Goal: Navigation & Orientation: Find specific page/section

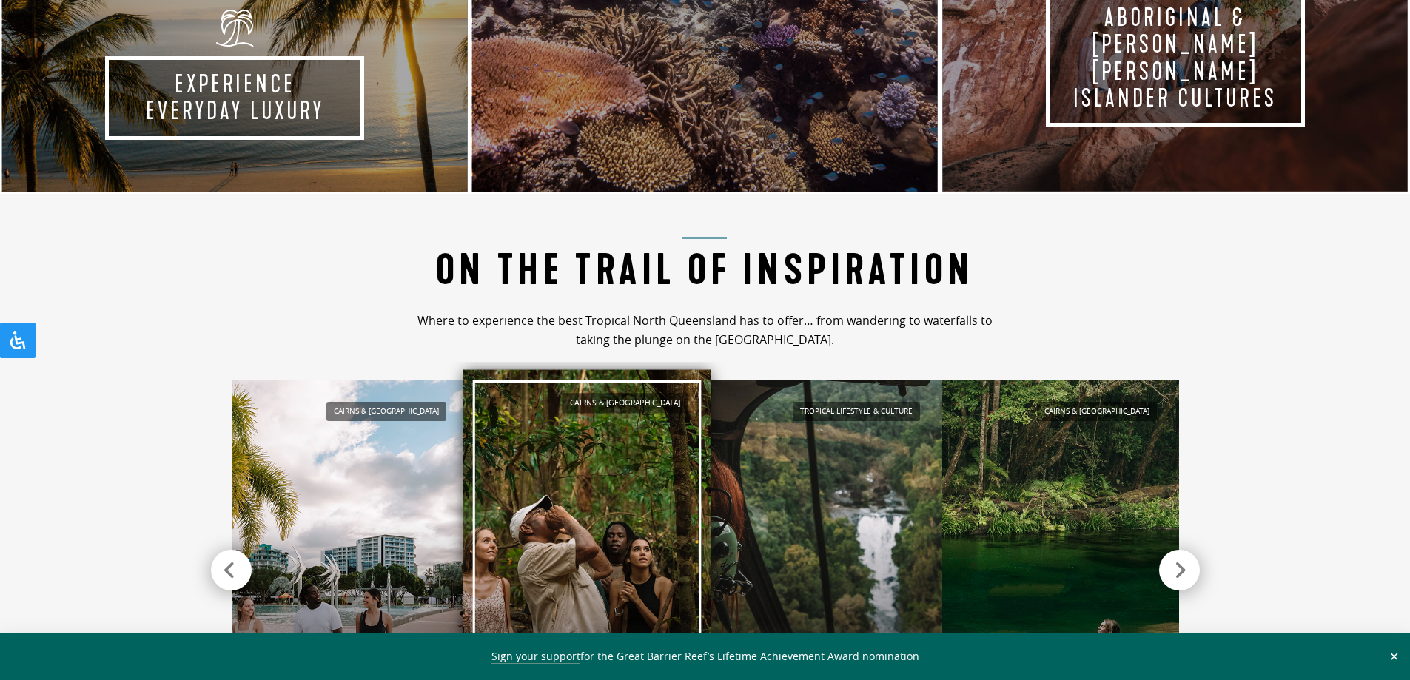
scroll to position [1382, 0]
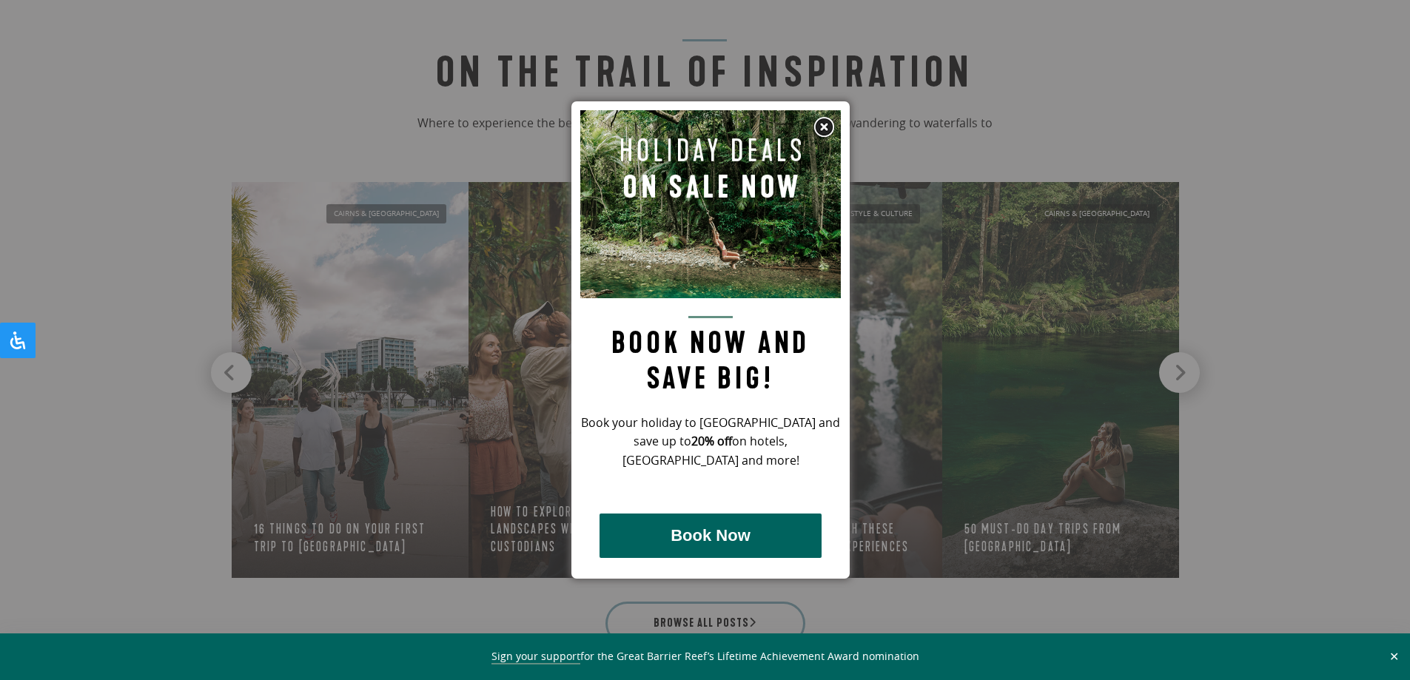
click at [820, 125] on img at bounding box center [824, 127] width 22 height 22
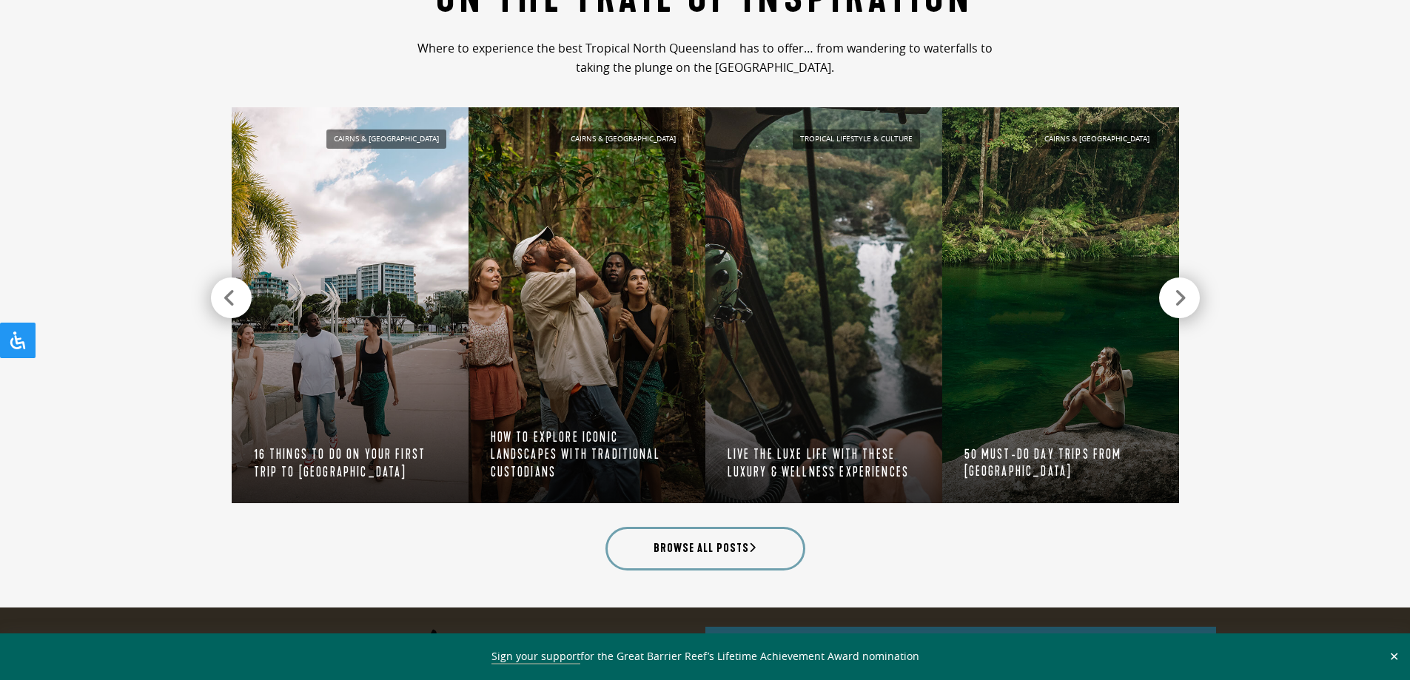
scroll to position [1505, 0]
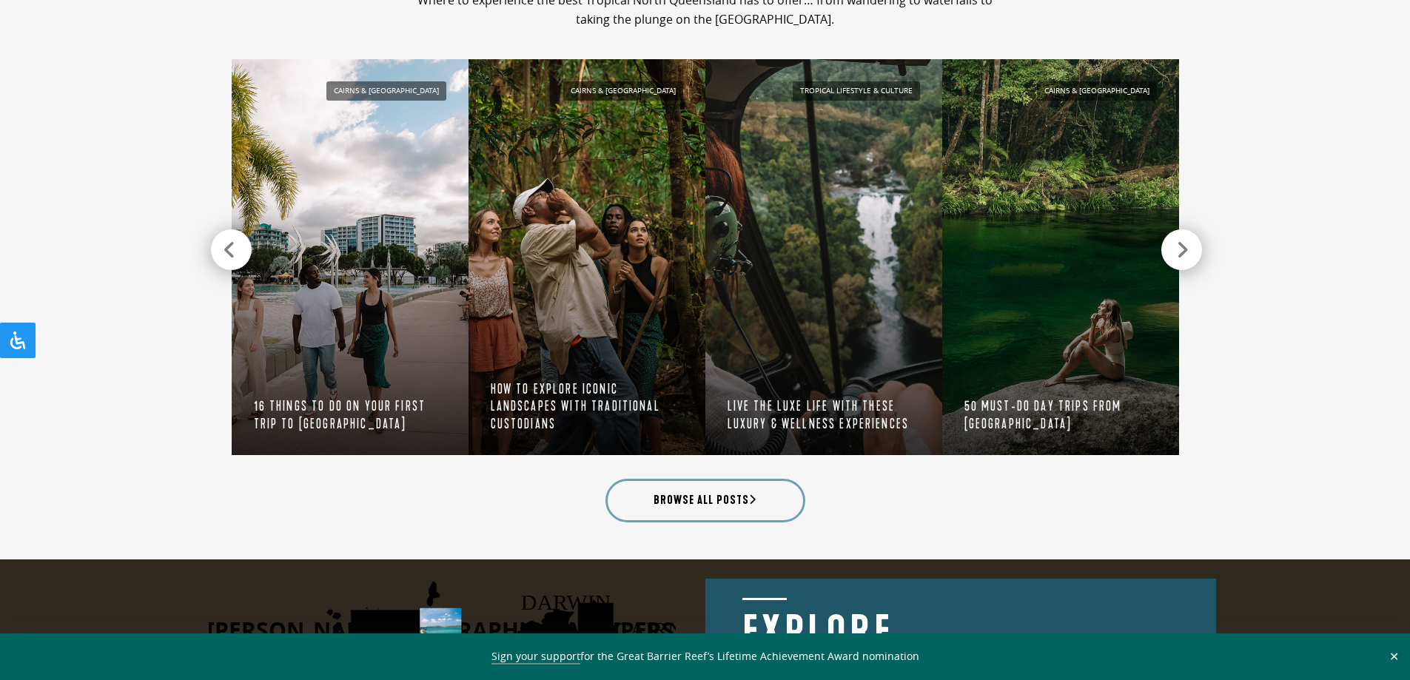
click at [1169, 255] on div at bounding box center [1181, 249] width 41 height 41
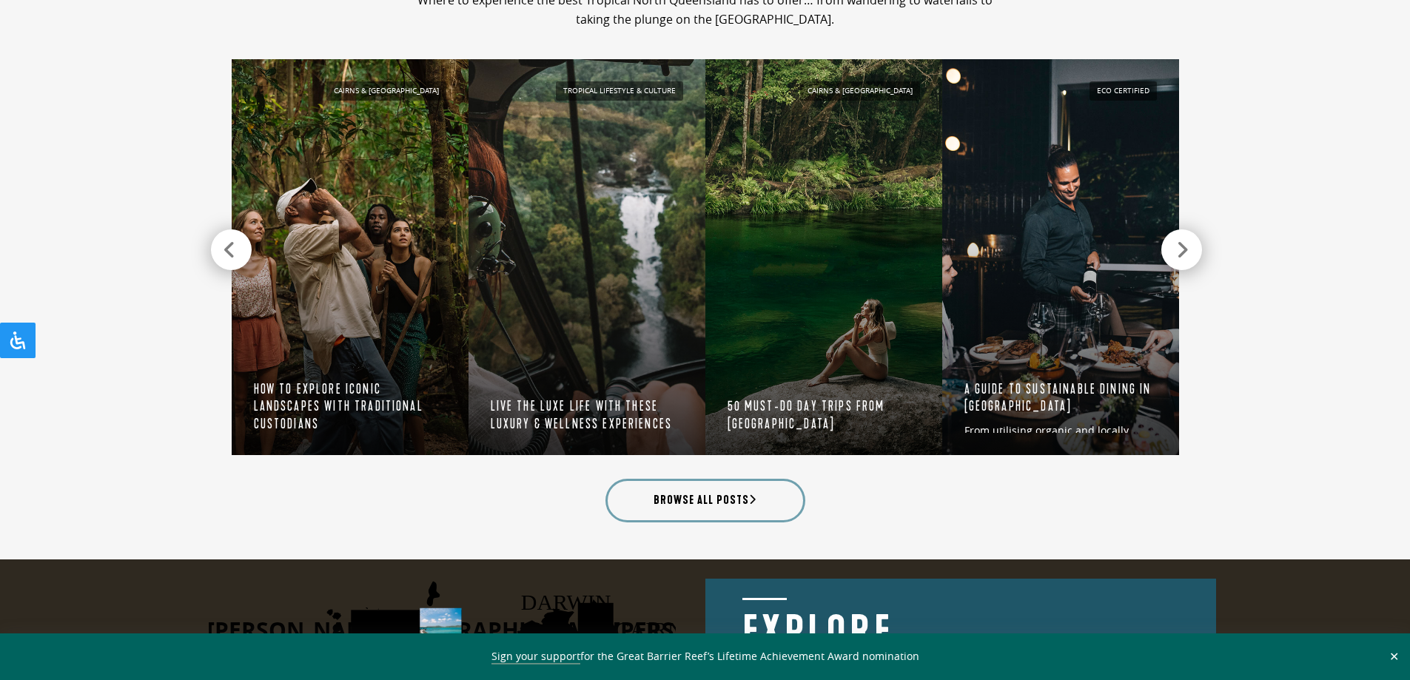
click at [1173, 266] on div at bounding box center [1181, 249] width 41 height 41
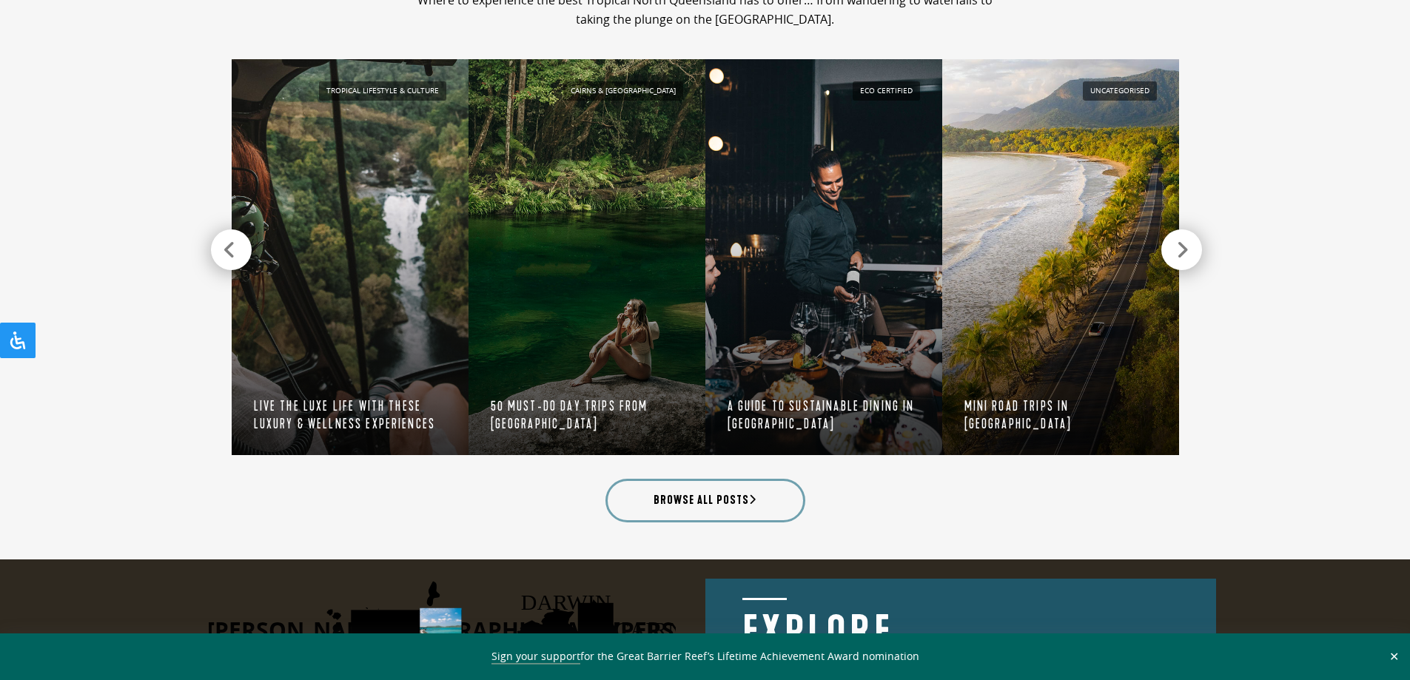
click at [1192, 256] on div at bounding box center [1181, 249] width 41 height 41
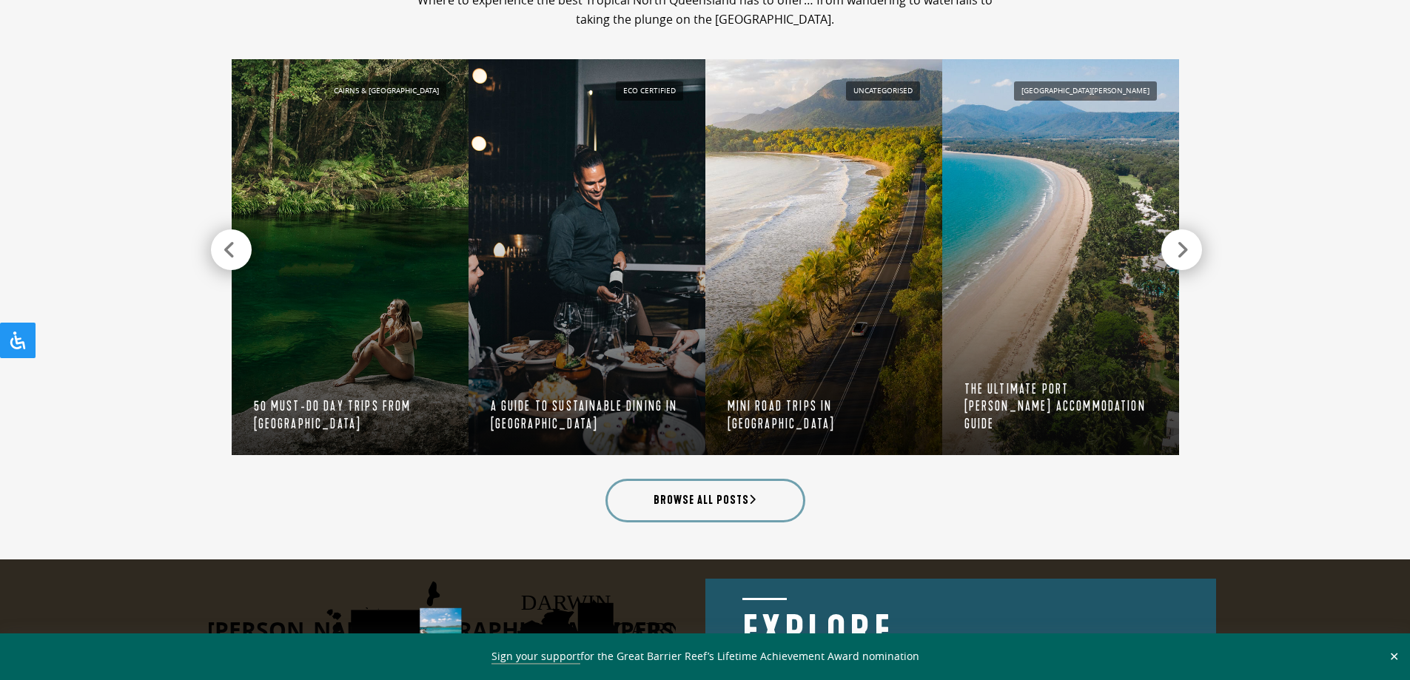
click at [1190, 252] on div at bounding box center [1181, 249] width 41 height 41
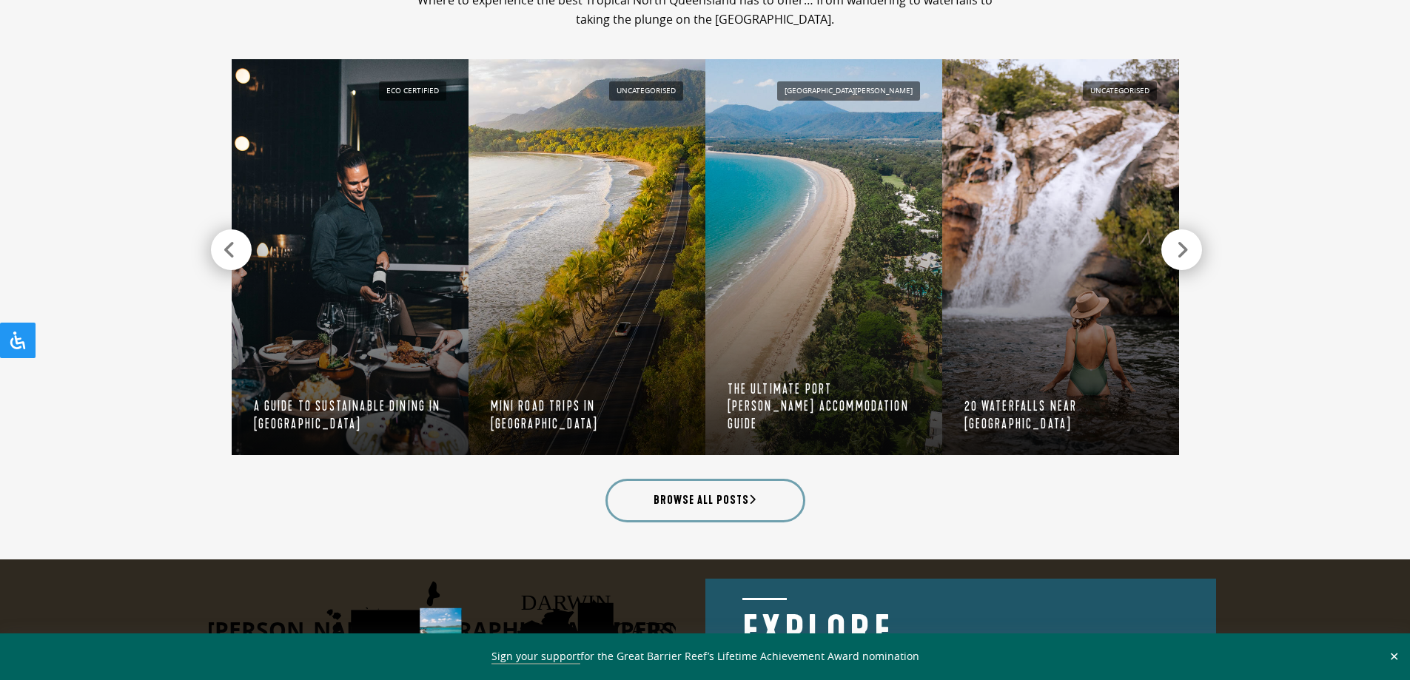
click at [1191, 256] on div at bounding box center [1181, 249] width 41 height 41
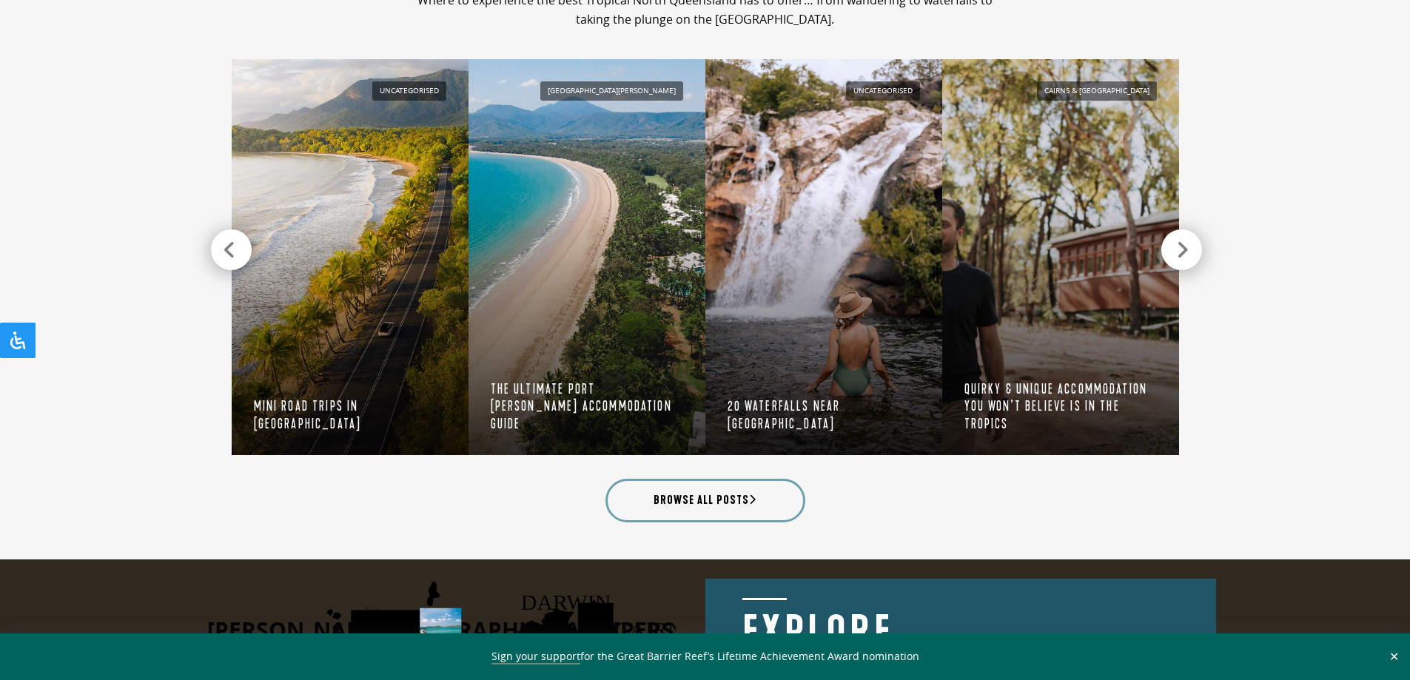
click at [1191, 256] on div at bounding box center [1181, 249] width 41 height 41
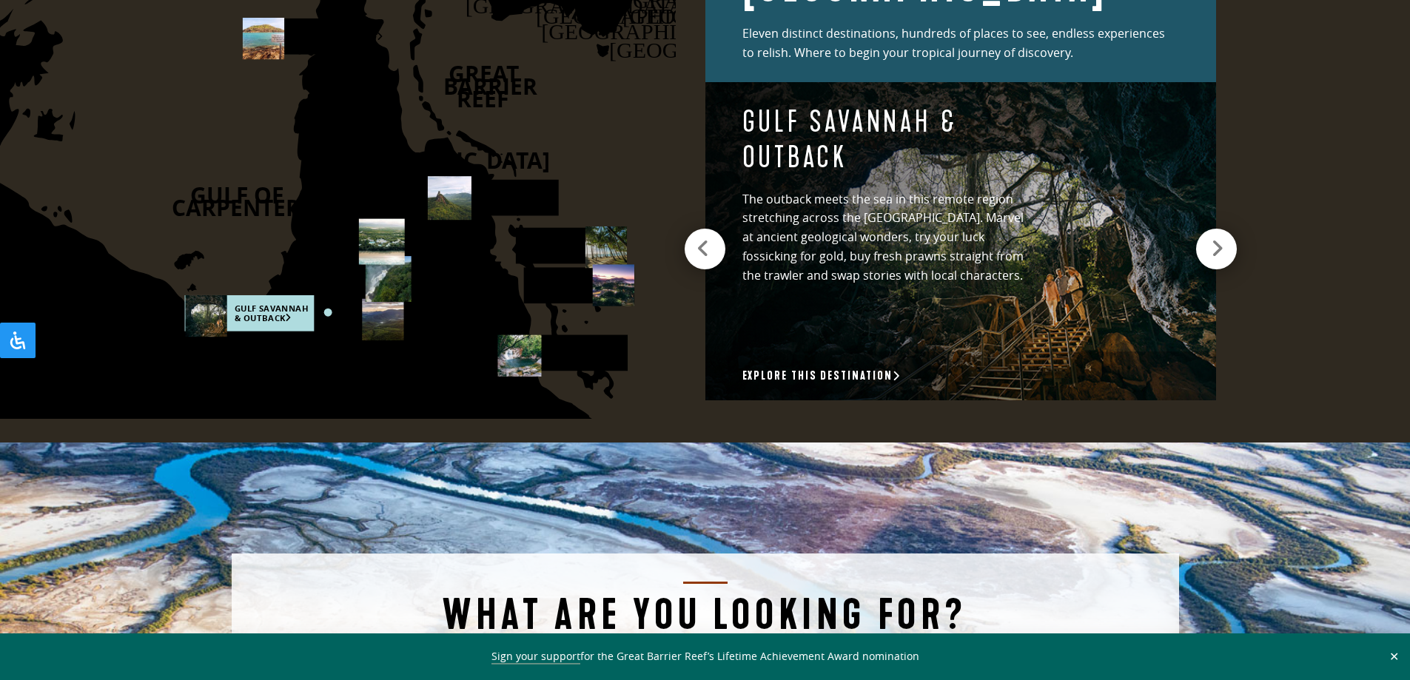
scroll to position [2196, 0]
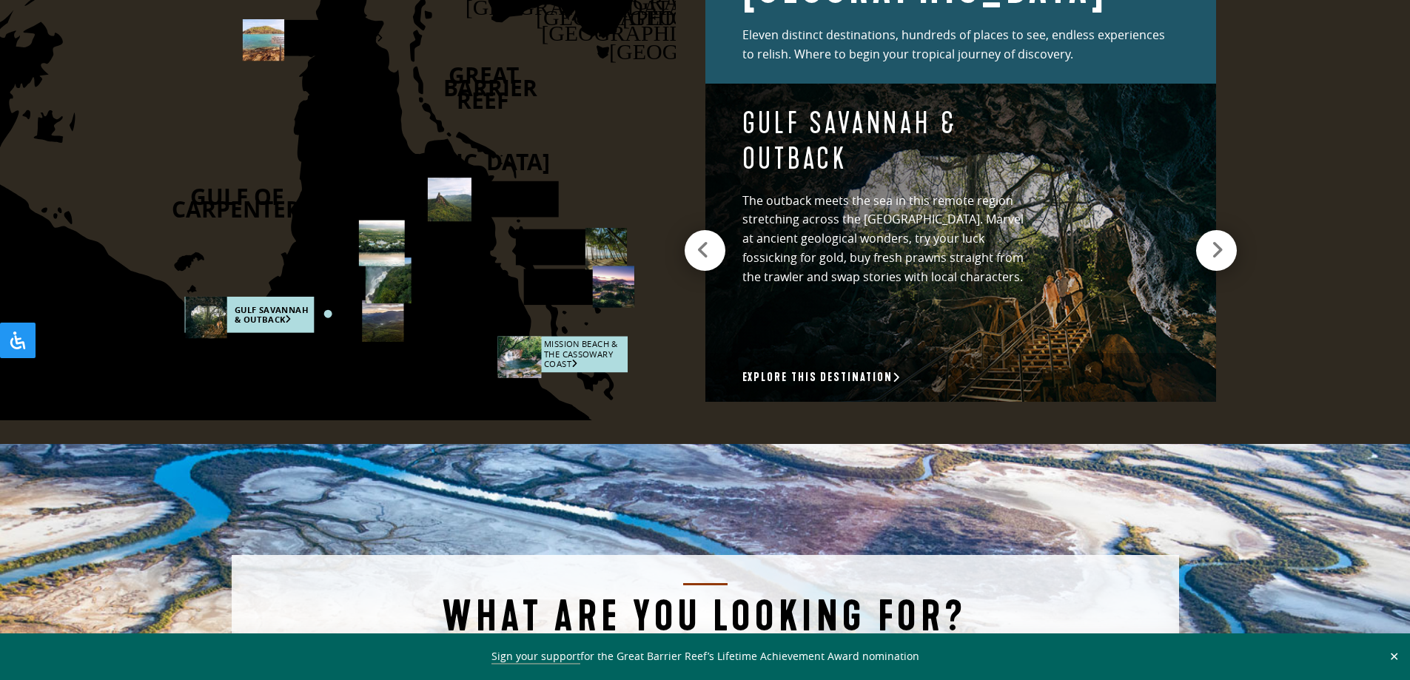
click at [600, 339] on rect at bounding box center [562, 354] width 130 height 36
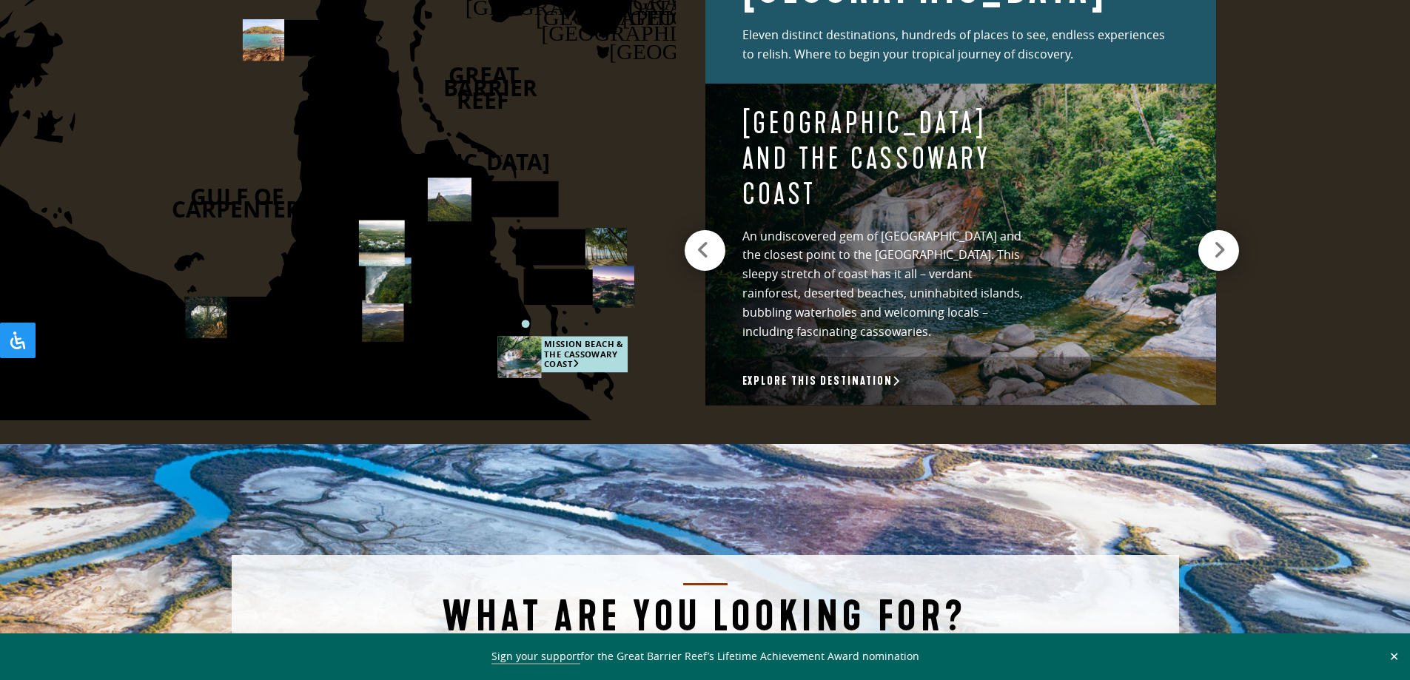
click at [1236, 237] on div at bounding box center [1218, 250] width 41 height 41
click at [901, 146] on h4 "[GEOGRAPHIC_DATA] and The Cassowary Coast" at bounding box center [883, 159] width 283 height 107
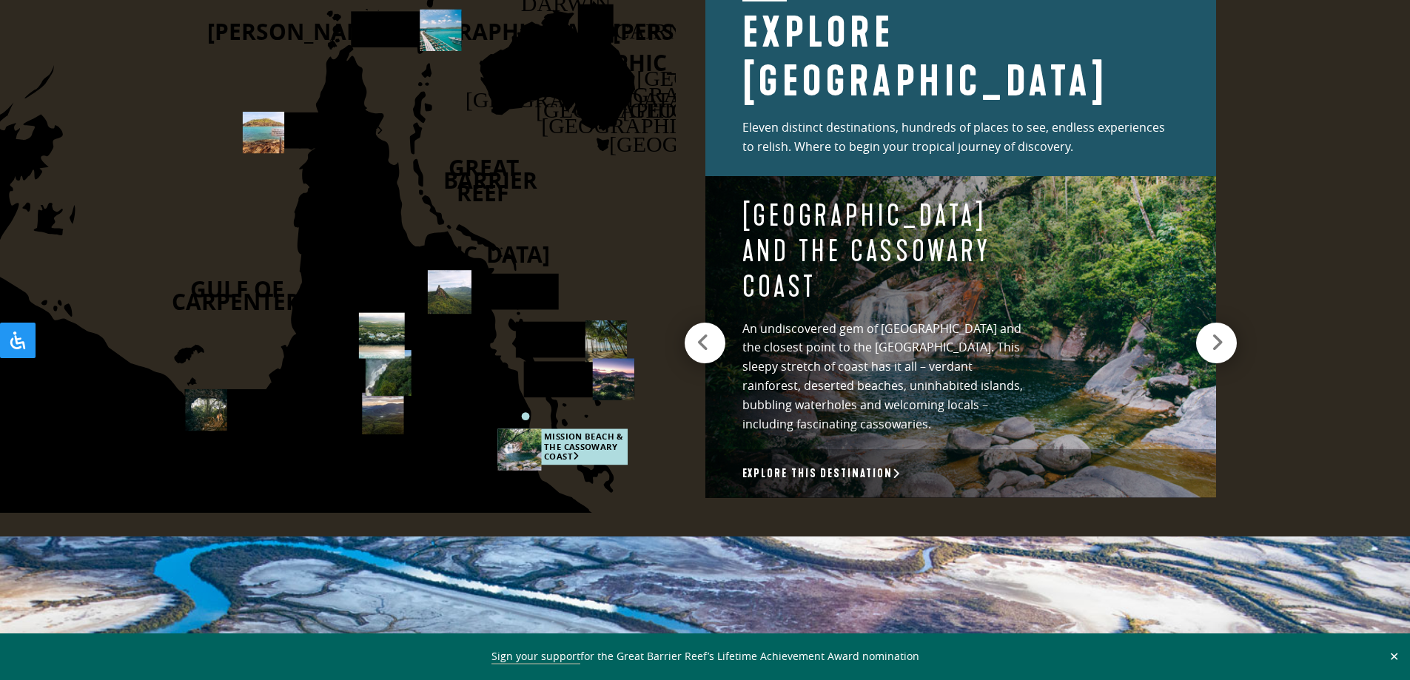
scroll to position [2073, 0]
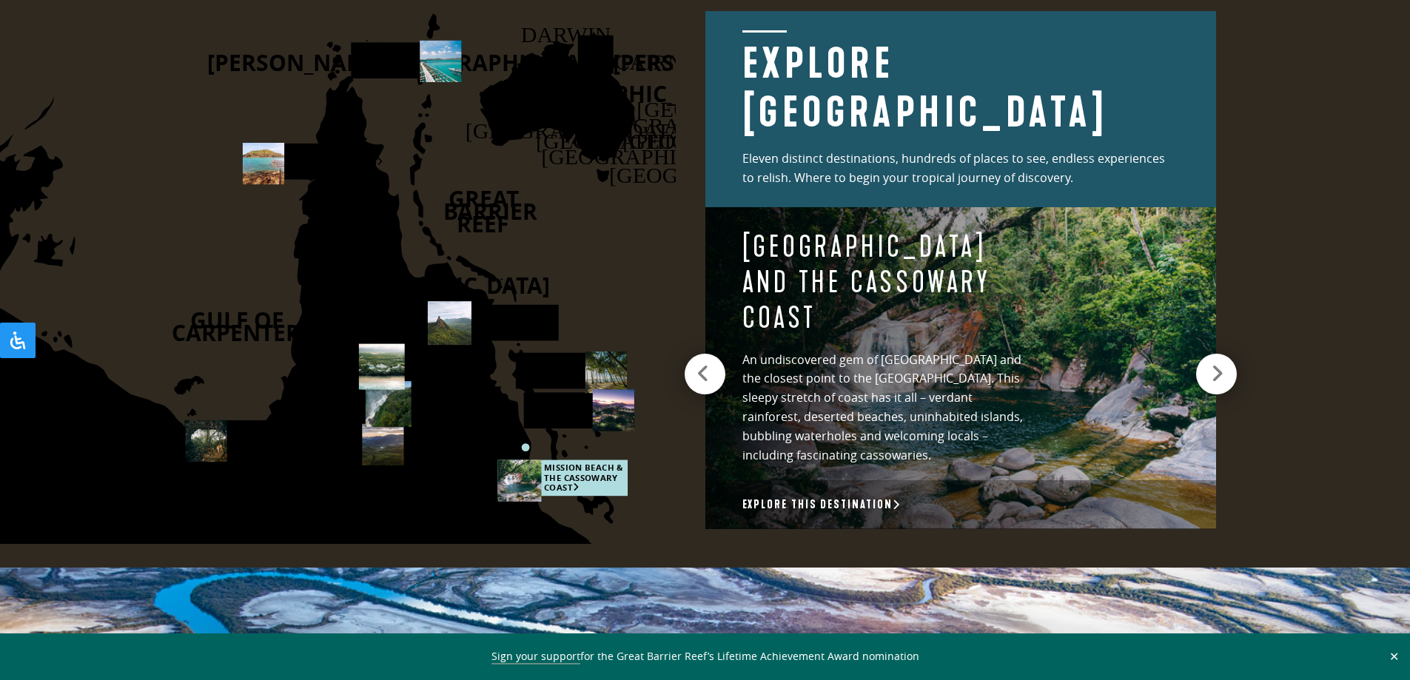
click at [888, 67] on h2 "Explore [GEOGRAPHIC_DATA]" at bounding box center [960, 83] width 437 height 107
click at [568, 407] on rect at bounding box center [578, 410] width 110 height 36
